Goal: Task Accomplishment & Management: Use online tool/utility

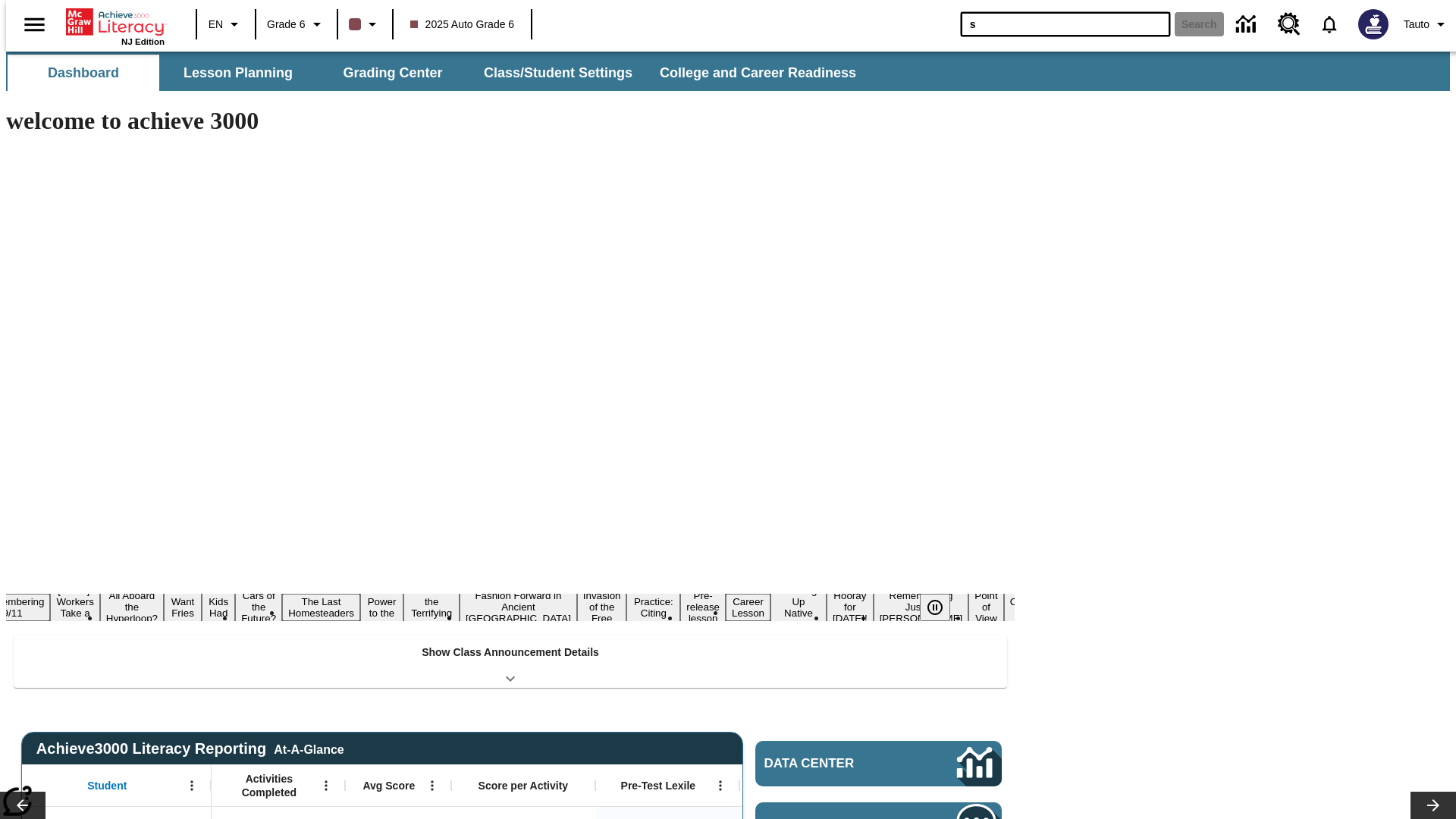
type input "s"
click at [1190, 24] on button "Search" at bounding box center [1199, 24] width 49 height 24
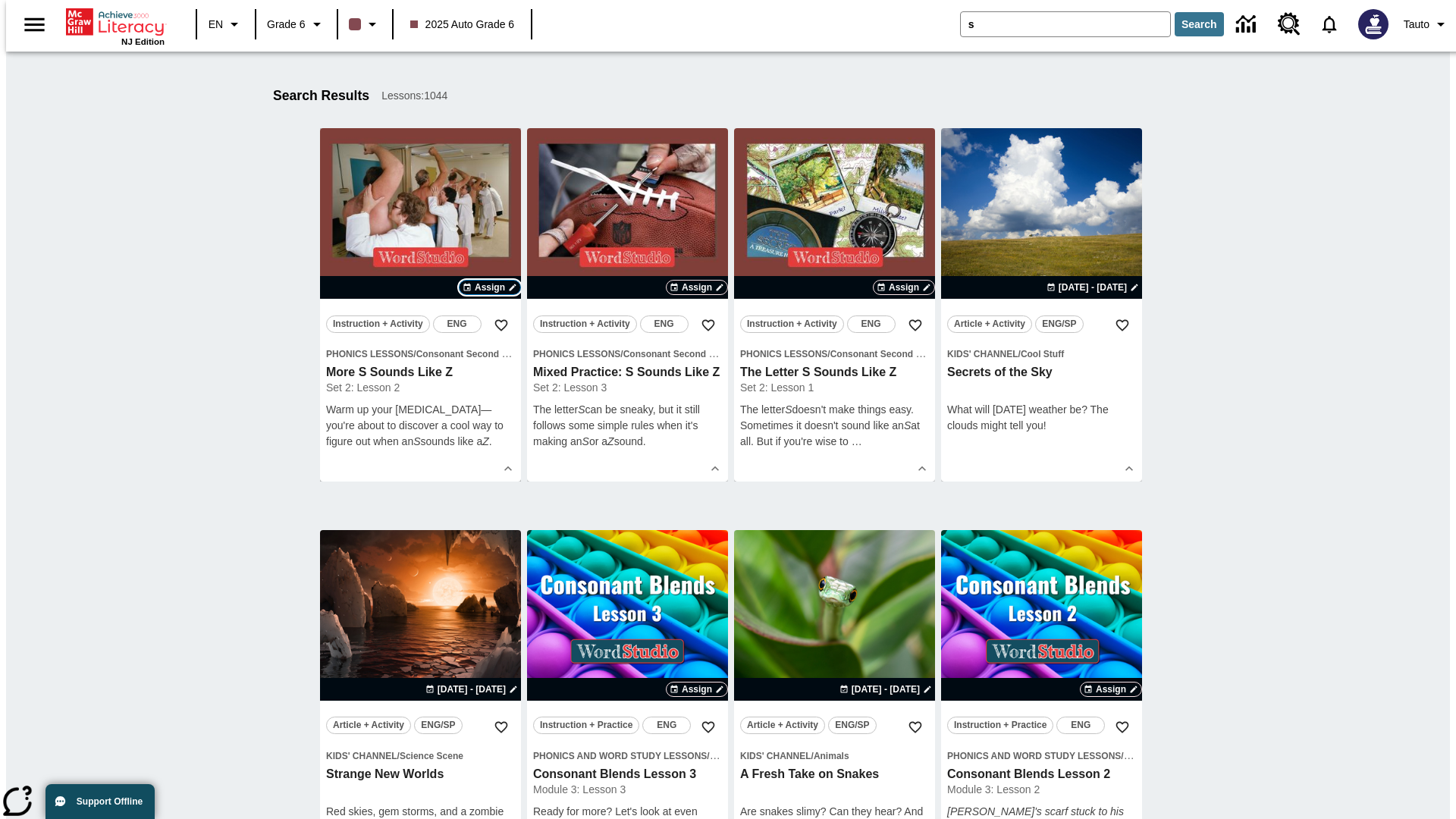
click at [490, 287] on span "Assign" at bounding box center [490, 287] width 30 height 13
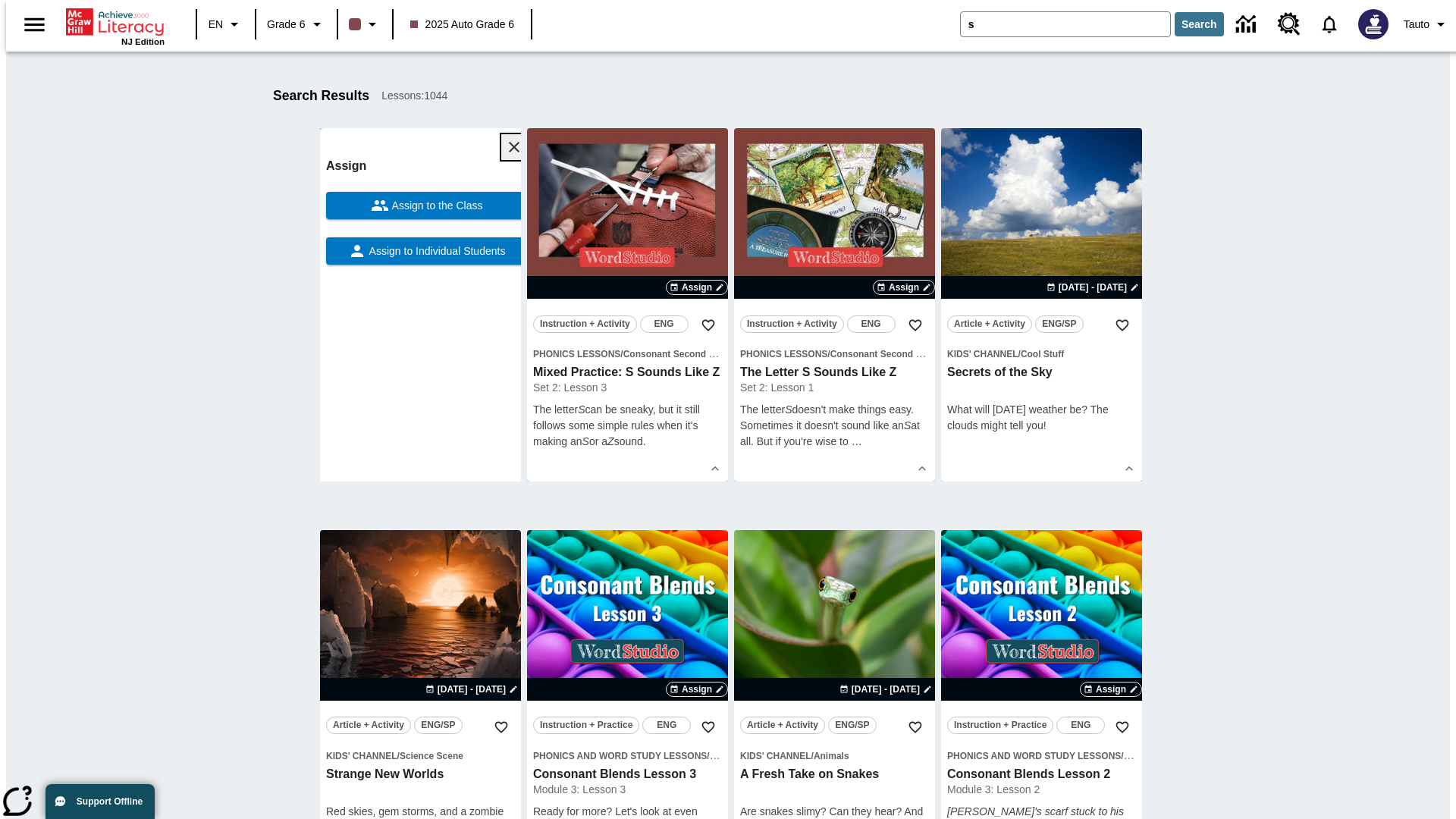
scroll to position [237, 0]
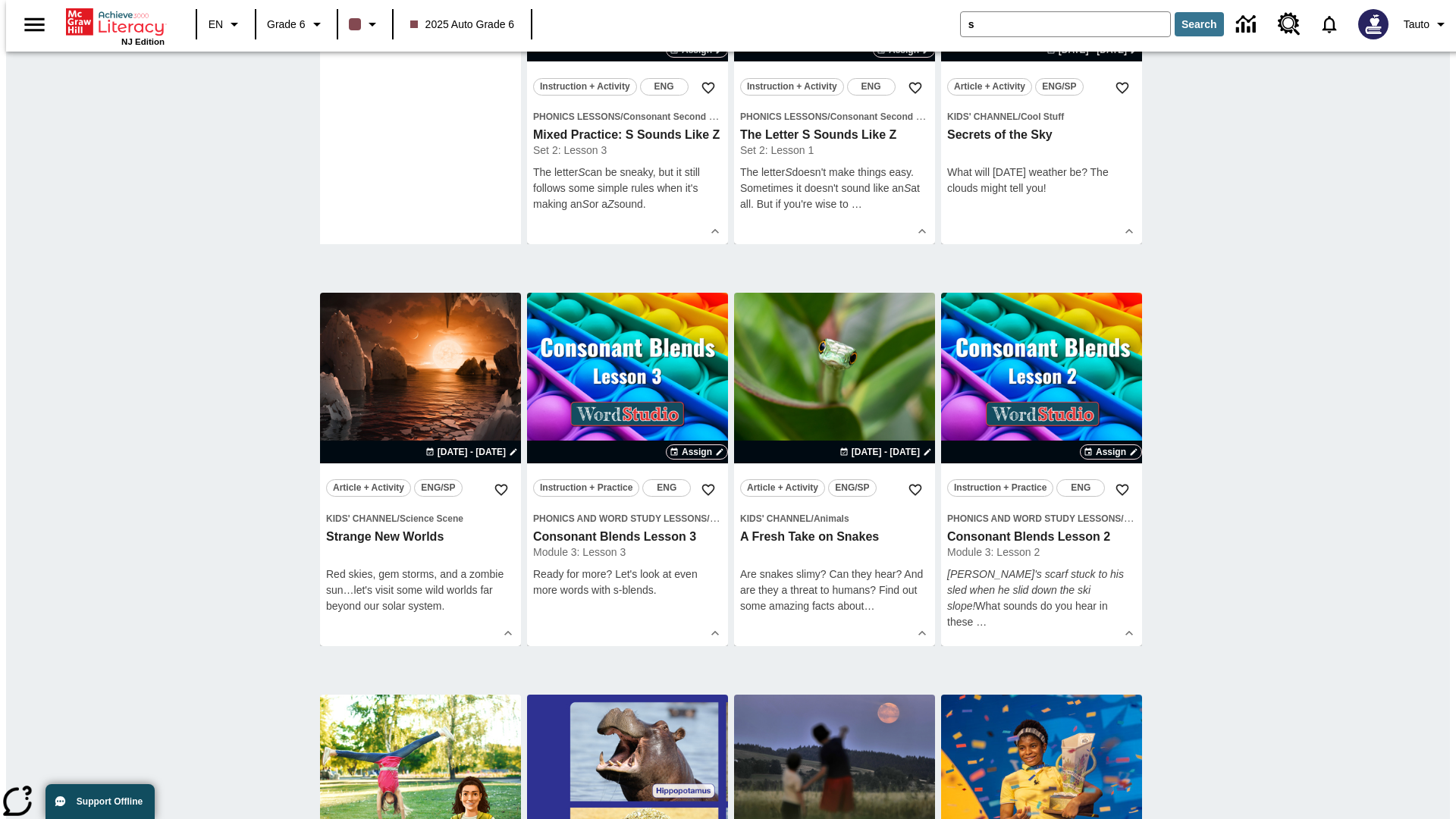
click at [420, 22] on span "Assign to Individual Students" at bounding box center [436, 13] width 139 height 16
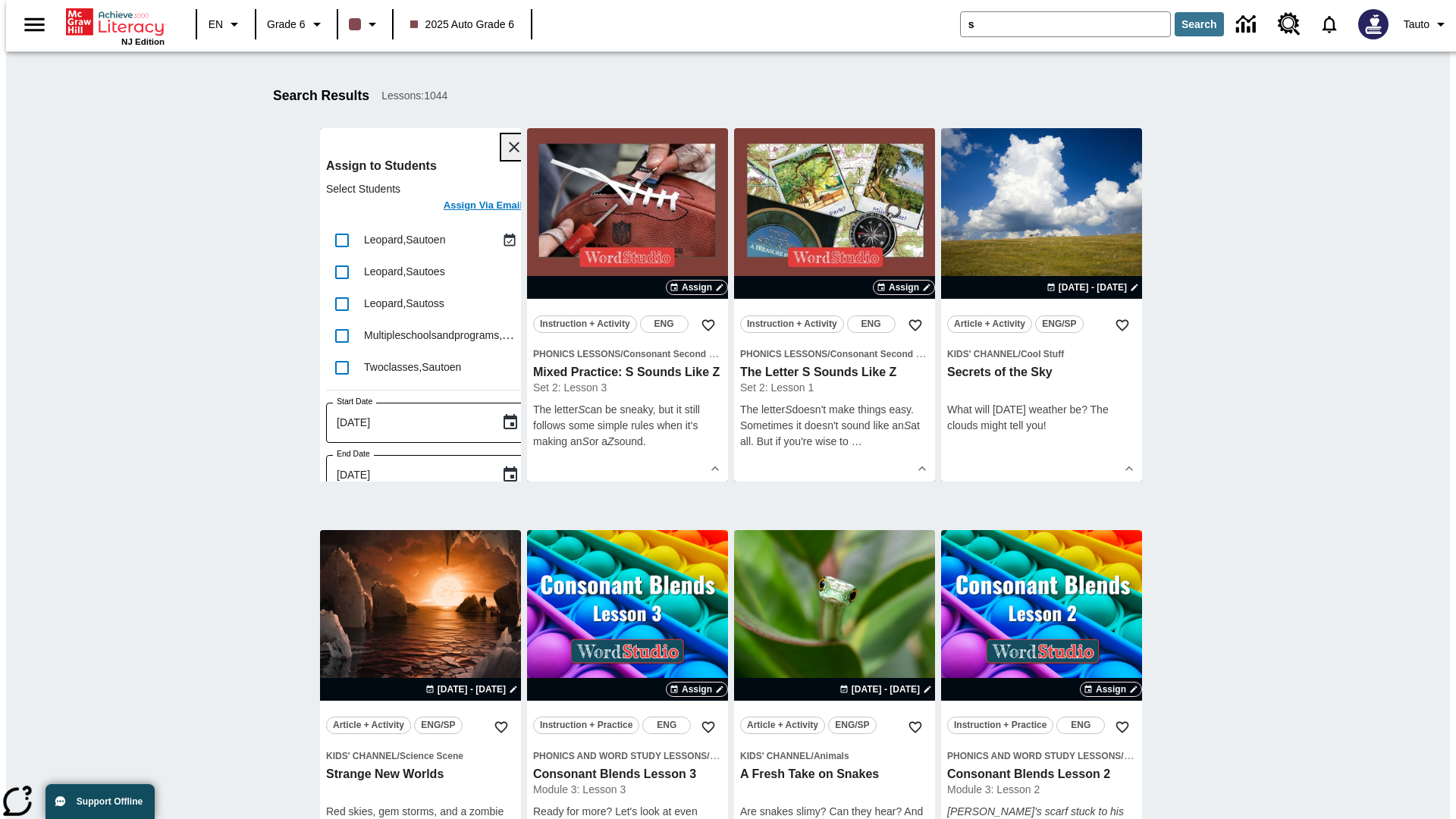
click at [509, 147] on icon "Close" at bounding box center [514, 147] width 11 height 11
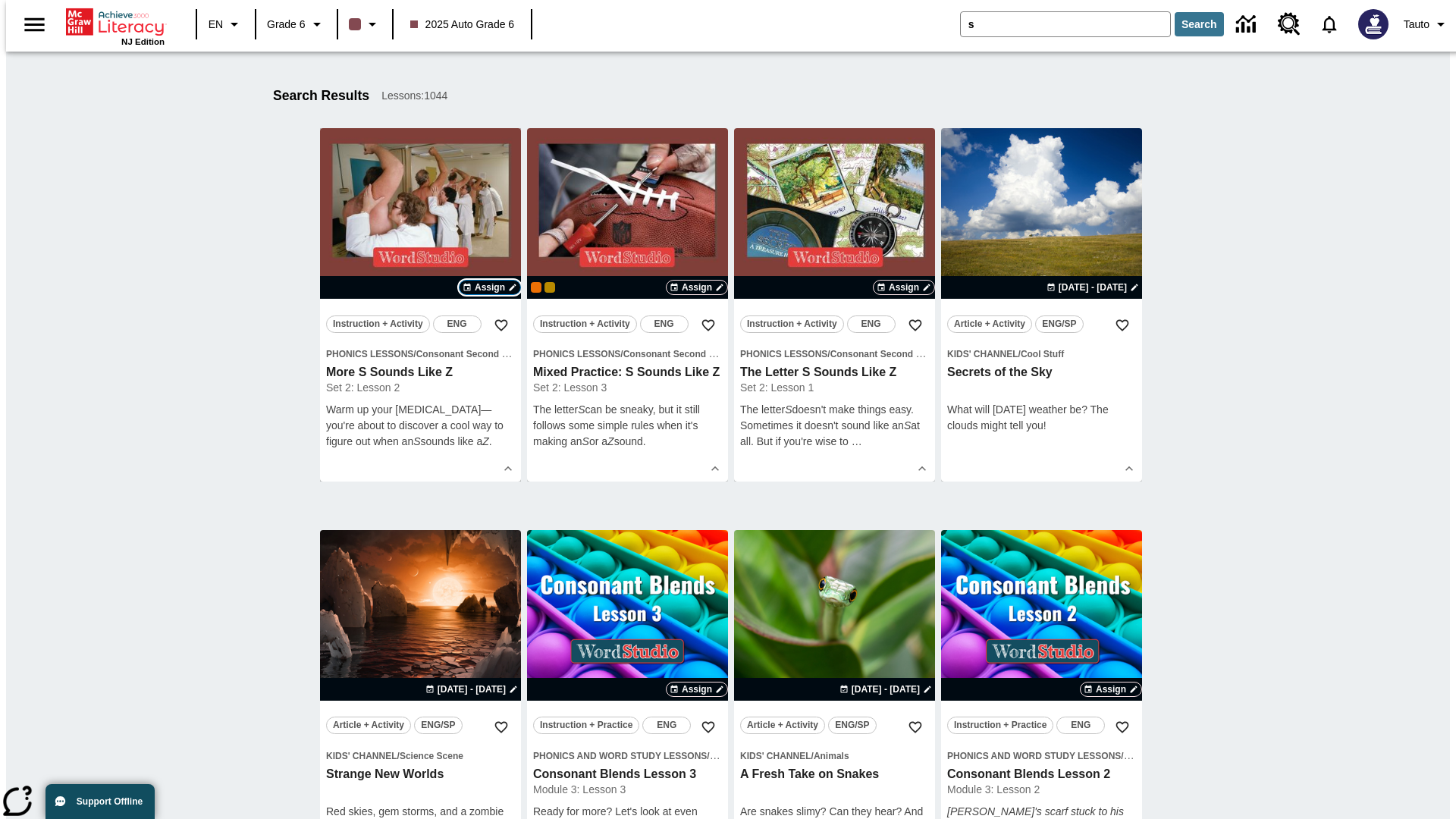
click at [490, 287] on span "Assign" at bounding box center [490, 287] width 30 height 13
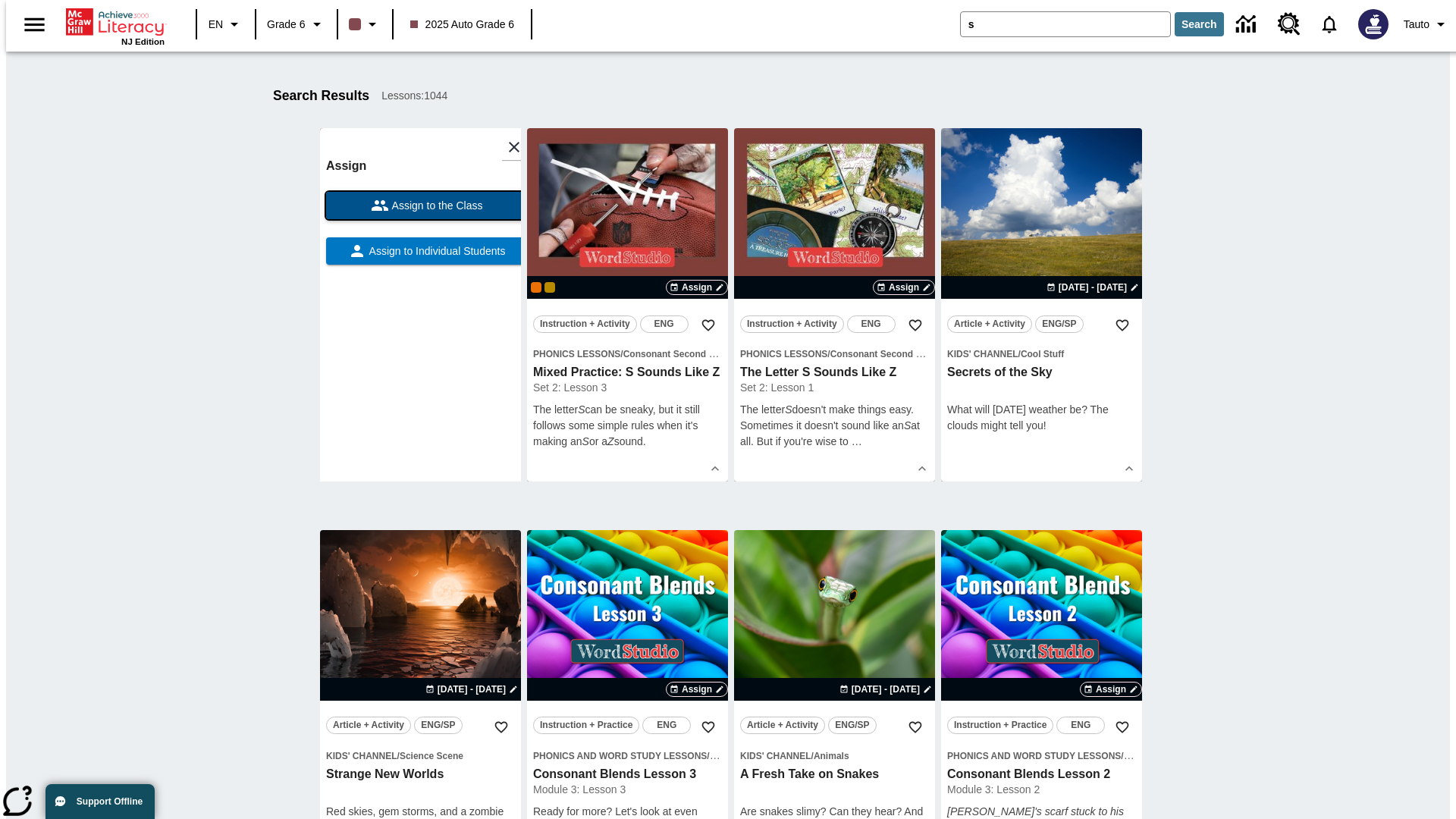
click at [420, 205] on span "Assign to the Class" at bounding box center [436, 205] width 94 height 16
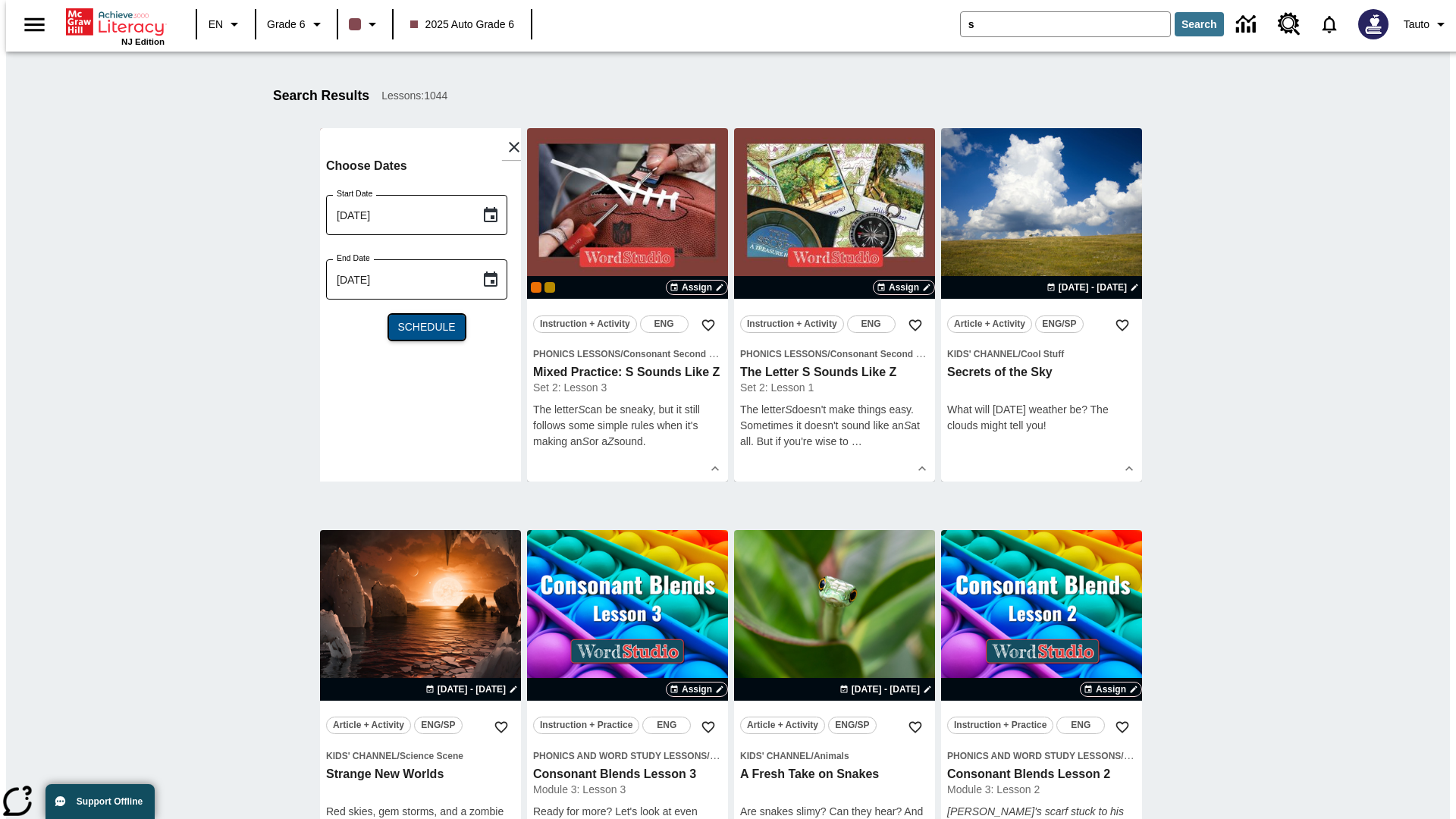
click at [420, 327] on span "Schedule" at bounding box center [426, 326] width 58 height 16
